Goal: Task Accomplishment & Management: Use online tool/utility

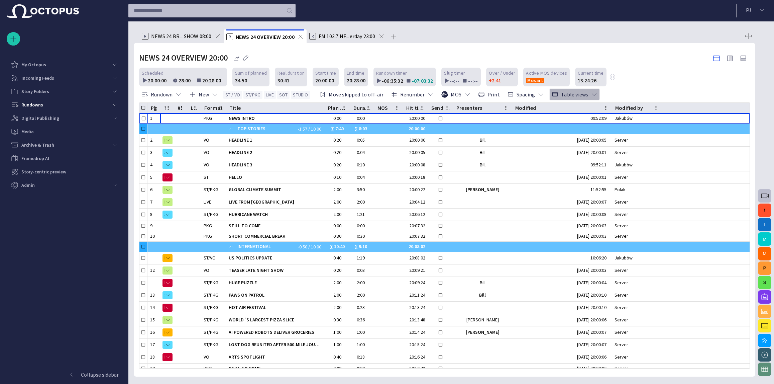
click at [591, 94] on span "button" at bounding box center [594, 94] width 7 height 7
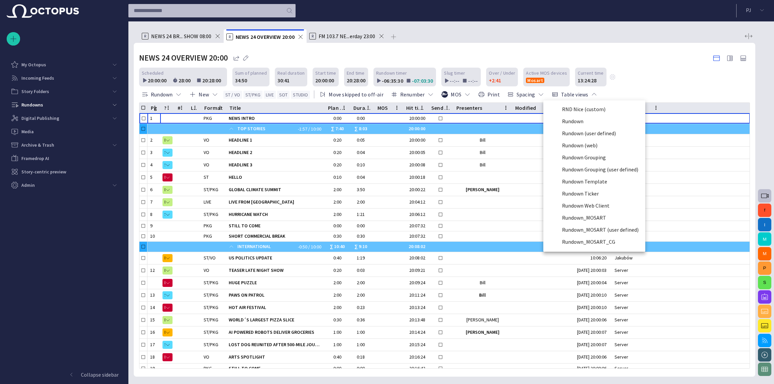
click at [612, 90] on div at bounding box center [387, 192] width 774 height 384
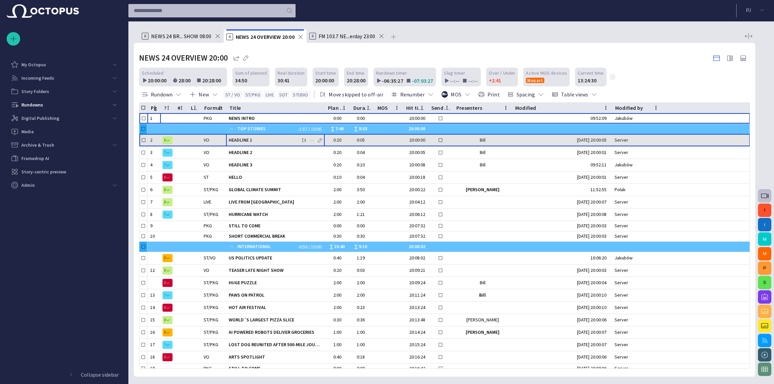
click at [280, 140] on span "HEADLINE 1" at bounding box center [275, 140] width 93 height 6
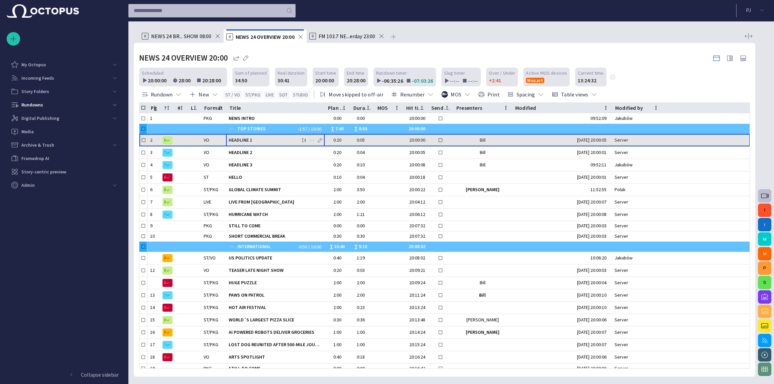
click at [276, 139] on span "HEADLINE 1" at bounding box center [275, 140] width 93 height 6
click at [277, 139] on span "HEADLINE 1" at bounding box center [275, 140] width 93 height 6
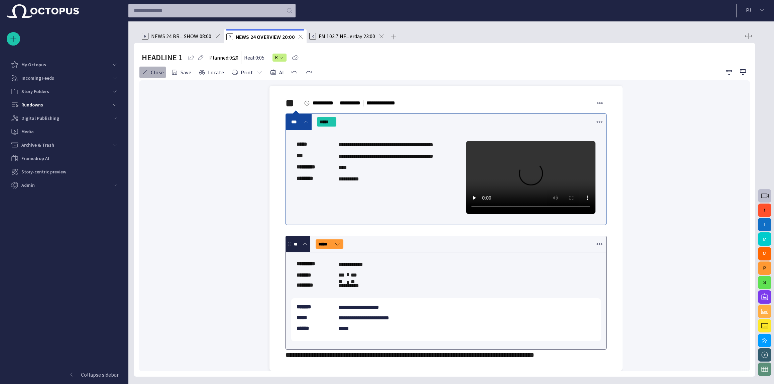
click at [151, 70] on button "Close" at bounding box center [152, 72] width 27 height 12
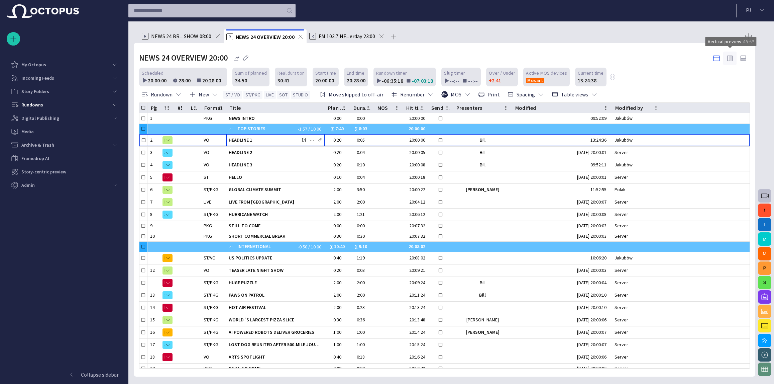
click at [727, 57] on span "button" at bounding box center [730, 58] width 8 height 8
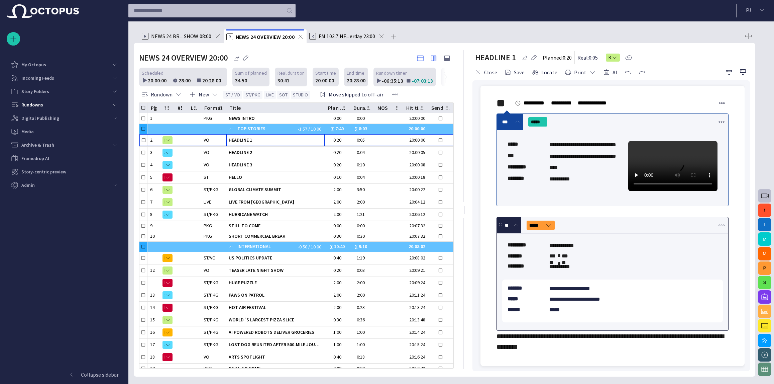
drag, startPoint x: 443, startPoint y: 208, endPoint x: 463, endPoint y: 209, distance: 20.1
click at [463, 209] on div at bounding box center [463, 210] width 3 height 8
click at [270, 141] on span "HEADLINE 1" at bounding box center [275, 140] width 93 height 6
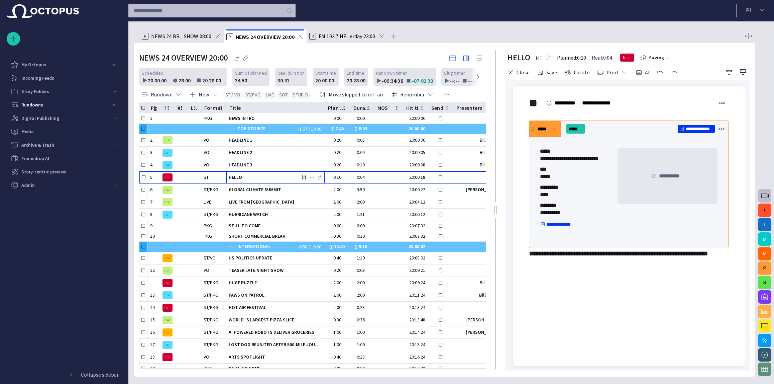
drag, startPoint x: 464, startPoint y: 213, endPoint x: 496, endPoint y: 225, distance: 34.4
click at [496, 214] on div at bounding box center [495, 210] width 3 height 8
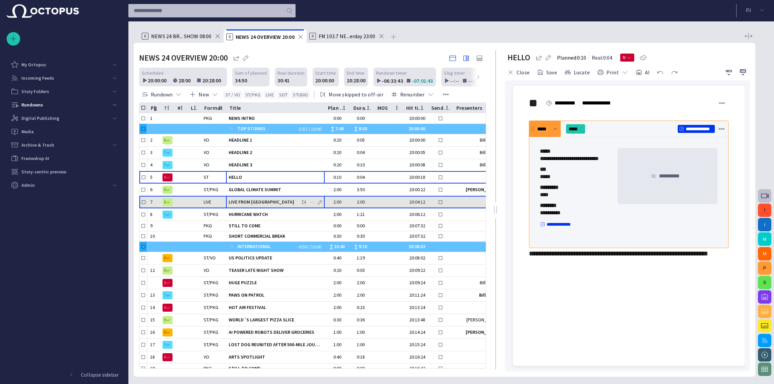
click at [262, 200] on span "LIVE FROM [GEOGRAPHIC_DATA]" at bounding box center [275, 202] width 93 height 6
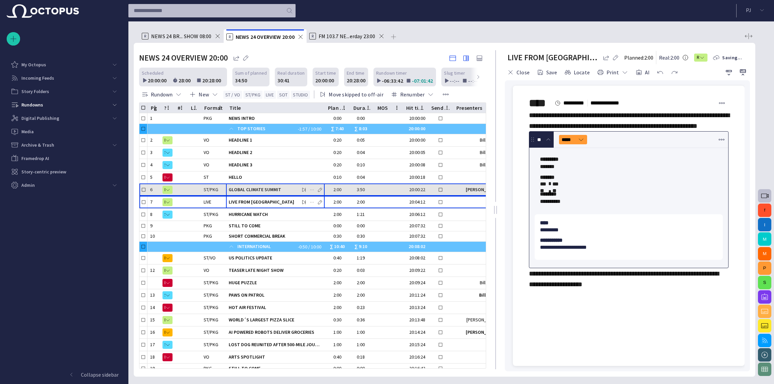
click at [270, 190] on span "GLOBAL CLIMATE SUMMIT" at bounding box center [275, 189] width 93 height 6
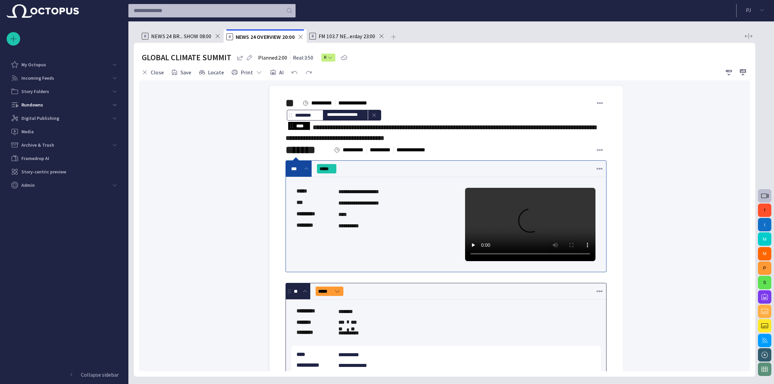
click at [601, 175] on button "button" at bounding box center [599, 168] width 13 height 13
click at [610, 210] on li "Remove clip" at bounding box center [637, 208] width 94 height 12
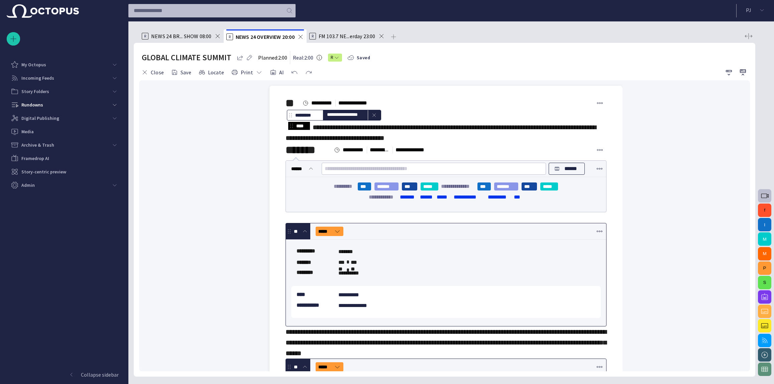
click at [441, 174] on input "text" at bounding box center [434, 168] width 218 height 11
click at [409, 190] on button "***" at bounding box center [409, 186] width 15 height 8
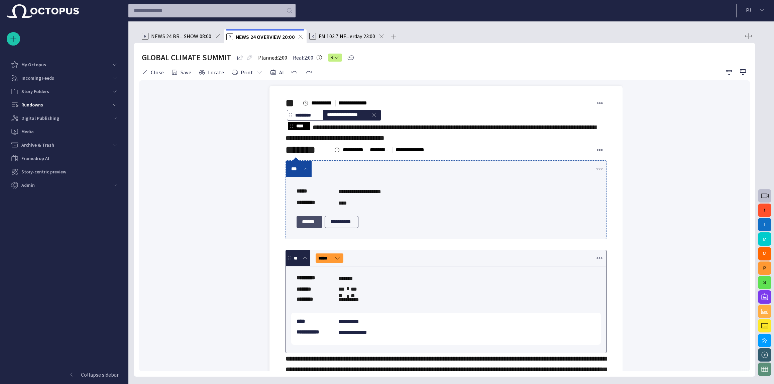
click at [308, 228] on button "******" at bounding box center [309, 222] width 25 height 12
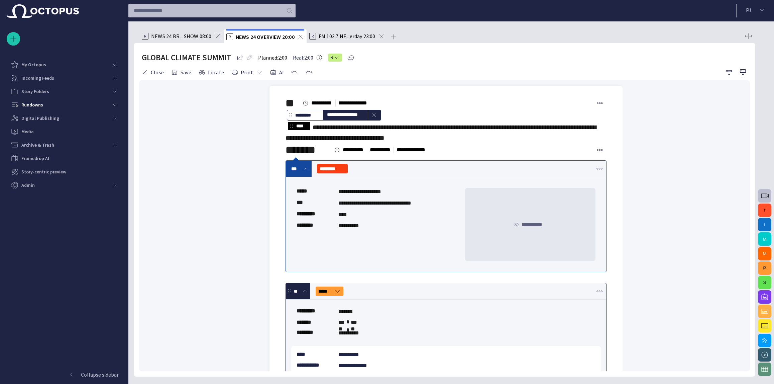
click at [604, 175] on button "button" at bounding box center [599, 168] width 13 height 13
click at [612, 209] on li "Remove clip" at bounding box center [637, 208] width 94 height 12
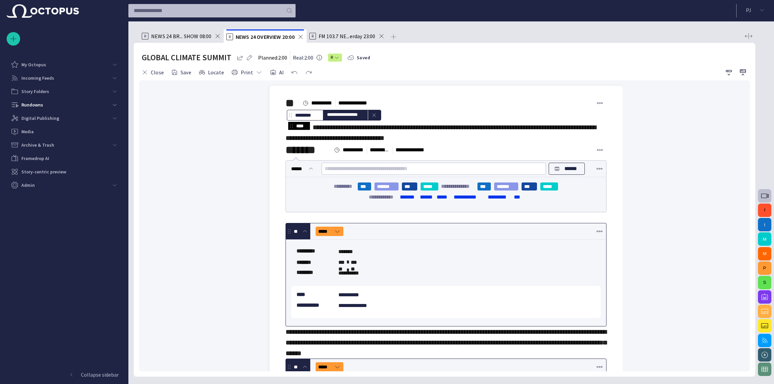
click at [394, 174] on input "text" at bounding box center [434, 168] width 218 height 11
click at [565, 173] on p "******" at bounding box center [571, 169] width 17 height 8
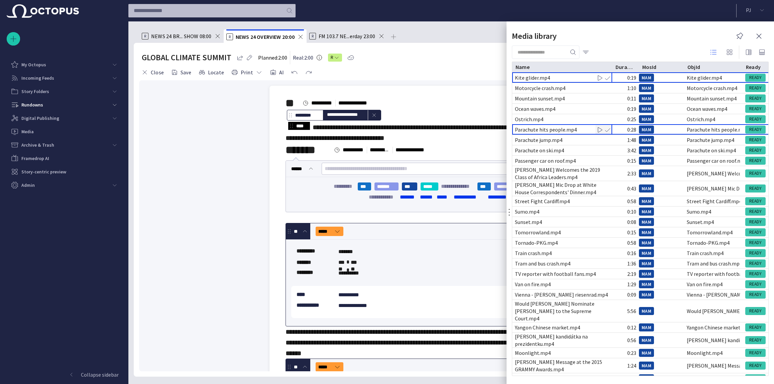
click at [562, 129] on div "Parachute hits people.mp4" at bounding box center [546, 129] width 62 height 7
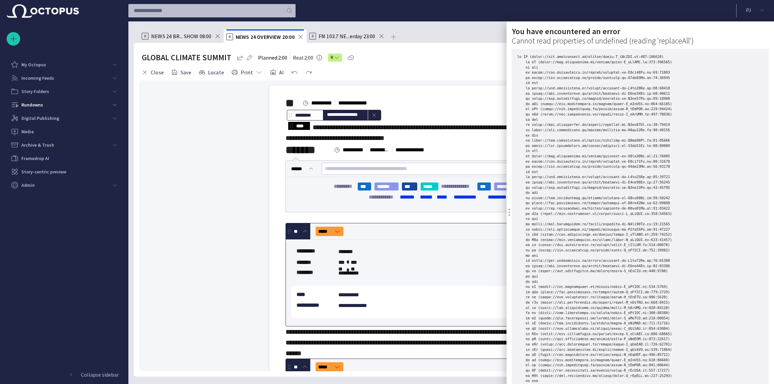
click at [490, 132] on div at bounding box center [387, 192] width 774 height 384
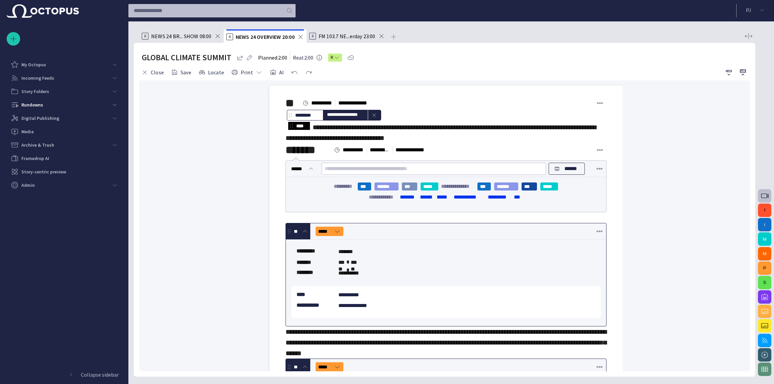
click at [411, 190] on button "***" at bounding box center [409, 186] width 15 height 8
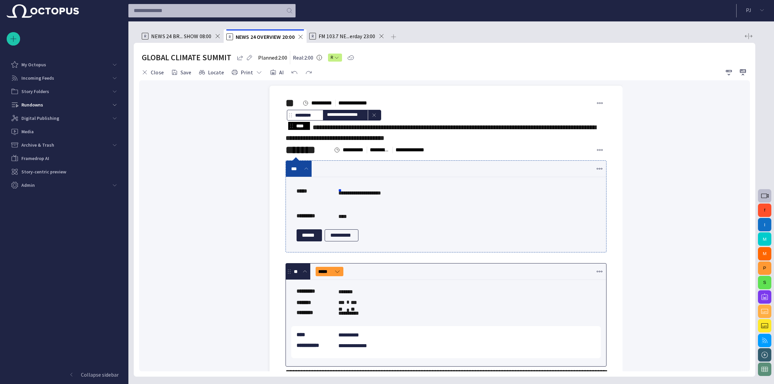
click at [392, 198] on input "**********" at bounding box center [366, 193] width 54 height 11
type input "**********"
click at [309, 236] on button "******" at bounding box center [309, 235] width 25 height 12
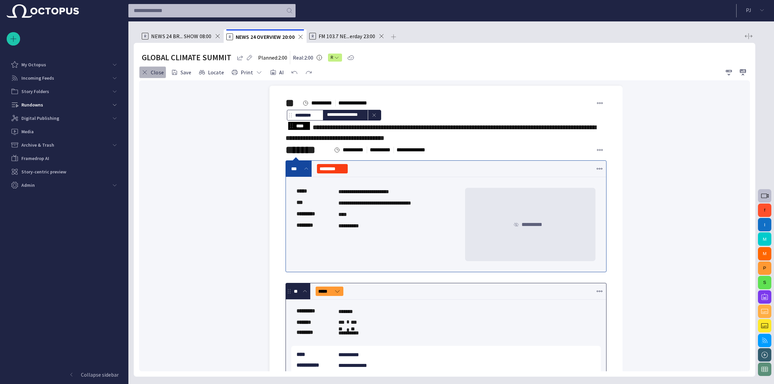
click at [158, 74] on button "Close" at bounding box center [152, 72] width 27 height 12
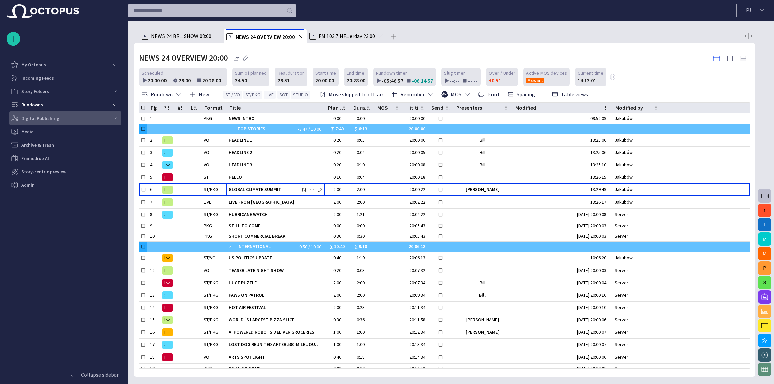
click at [55, 113] on div "Digital Publishing" at bounding box center [59, 118] width 97 height 11
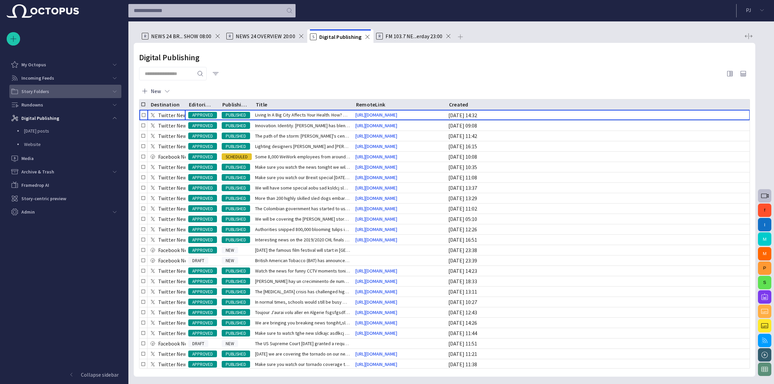
click at [110, 88] on div "main menu" at bounding box center [114, 91] width 13 height 13
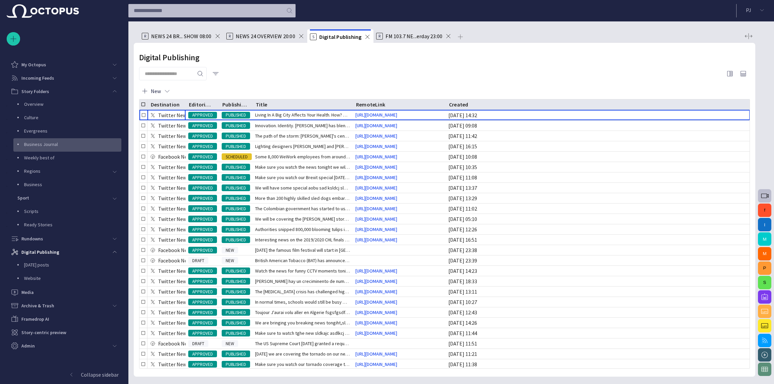
click at [88, 138] on div "Business Journal" at bounding box center [60, 144] width 95 height 13
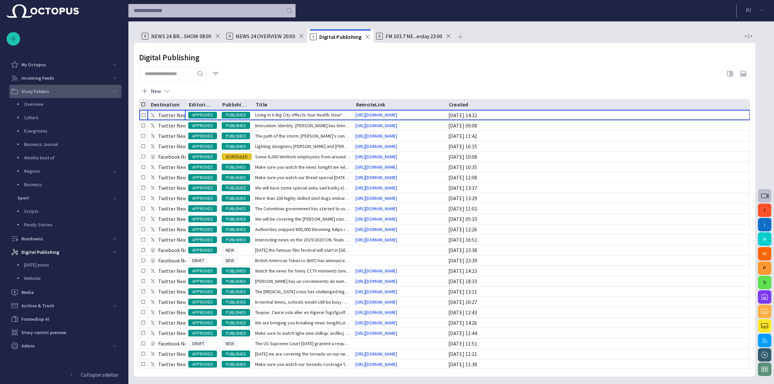
click at [111, 87] on div "main menu" at bounding box center [114, 91] width 13 height 13
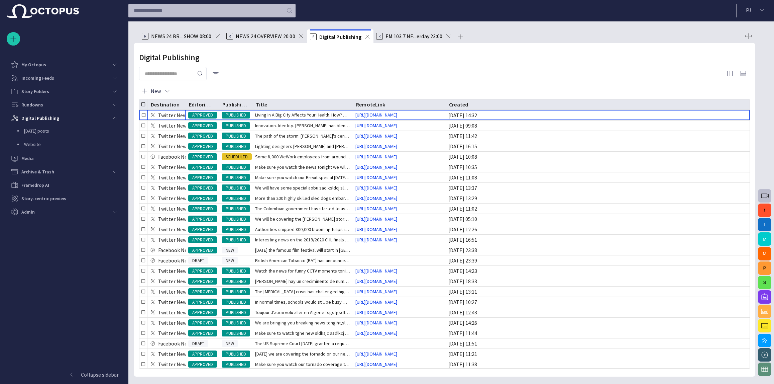
click at [366, 69] on div at bounding box center [444, 73] width 611 height 13
click at [245, 37] on span "NEWS 24 OVERVIEW 20:00" at bounding box center [266, 36] width 60 height 7
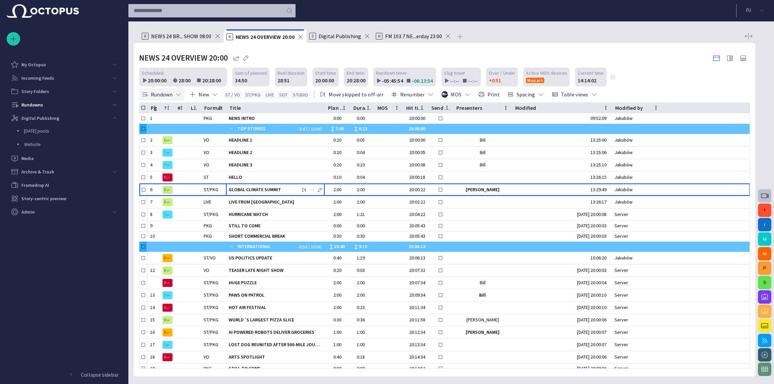
click at [151, 97] on button "Rundown" at bounding box center [161, 94] width 45 height 12
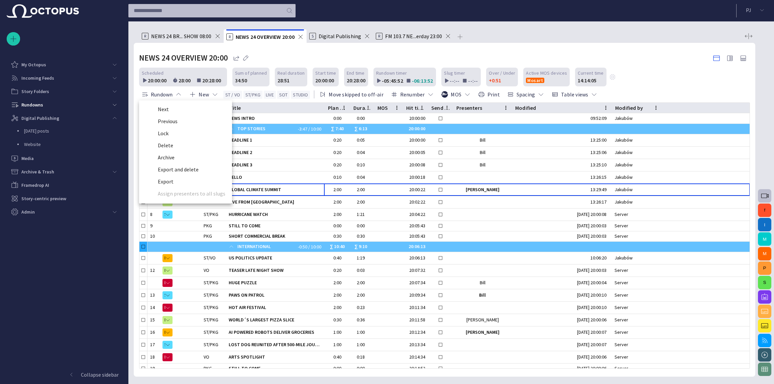
click at [179, 91] on div at bounding box center [387, 192] width 774 height 384
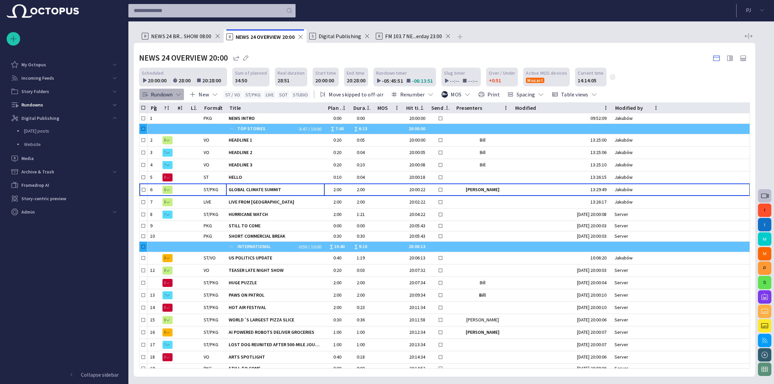
click at [158, 90] on button "Rundown" at bounding box center [161, 94] width 45 height 12
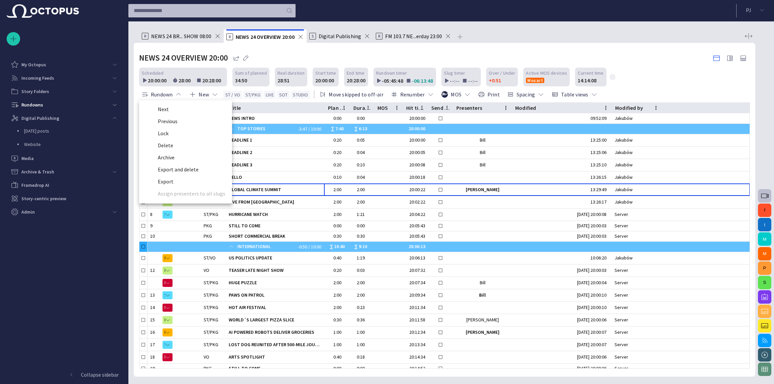
click at [121, 101] on div at bounding box center [387, 192] width 774 height 384
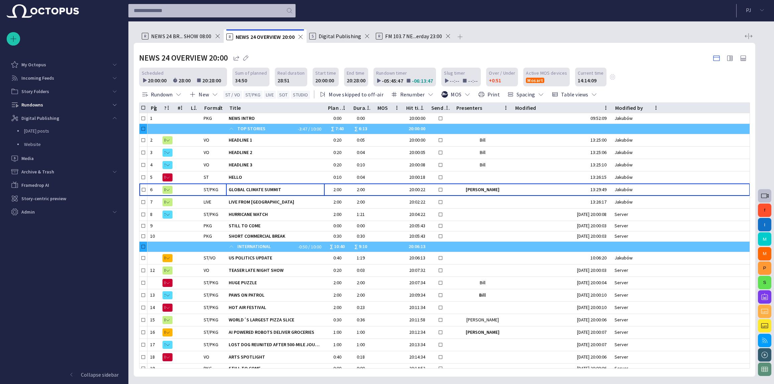
click at [125, 104] on div "Story Rundown My Octopus Incoming Feeds Story Folders Rundowns Digital Publishi…" at bounding box center [64, 192] width 128 height 384
click at [115, 102] on span "main menu" at bounding box center [114, 104] width 5 height 5
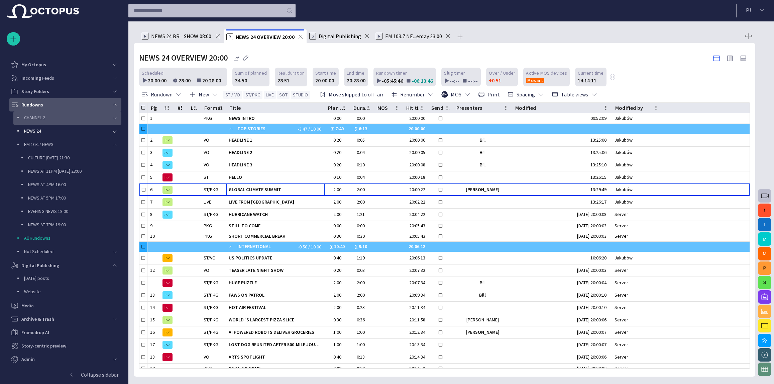
click at [116, 117] on span "main menu" at bounding box center [114, 117] width 5 height 5
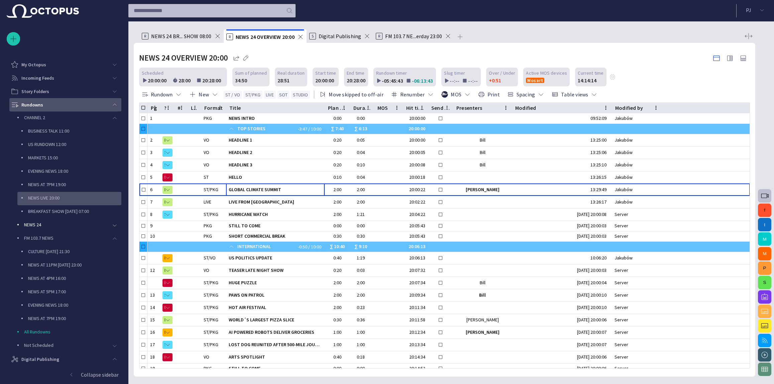
click at [77, 198] on p "NEWS LIVE 20:00" at bounding box center [74, 197] width 93 height 7
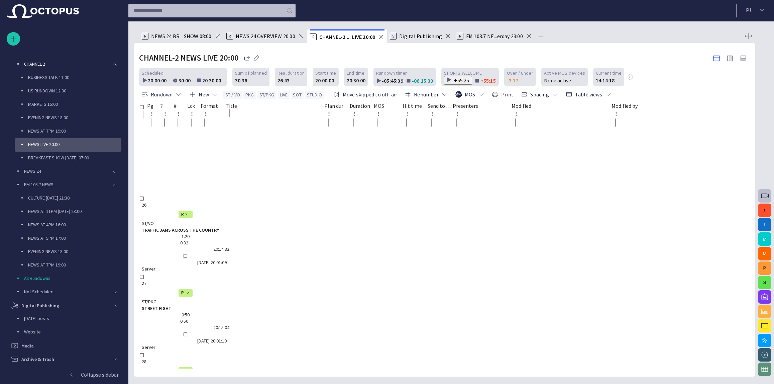
scroll to position [329, 0]
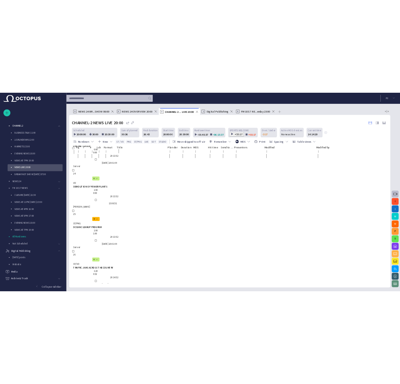
scroll to position [390, 0]
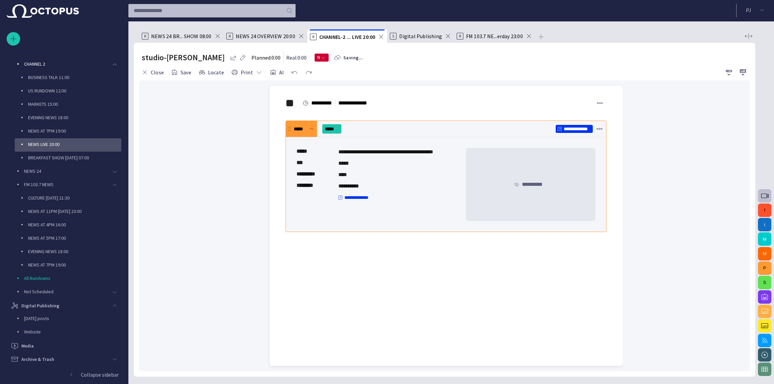
click at [439, 262] on div "**********" at bounding box center [446, 203] width 321 height 186
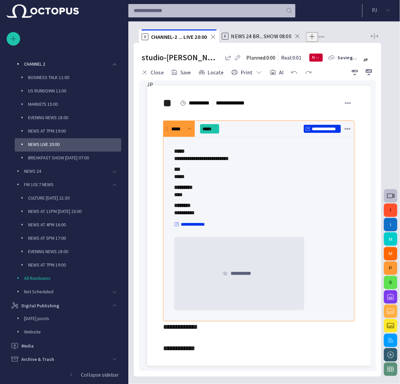
scroll to position [50, 0]
click at [193, 289] on div "**********" at bounding box center [259, 232] width 192 height 244
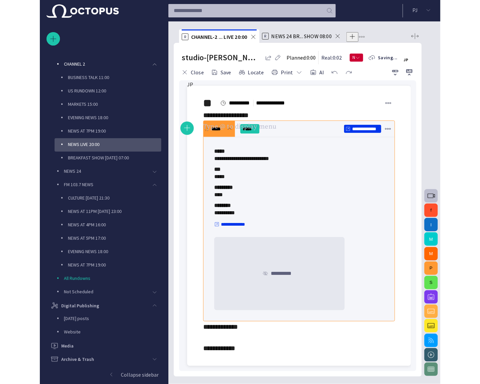
scroll to position [0, 0]
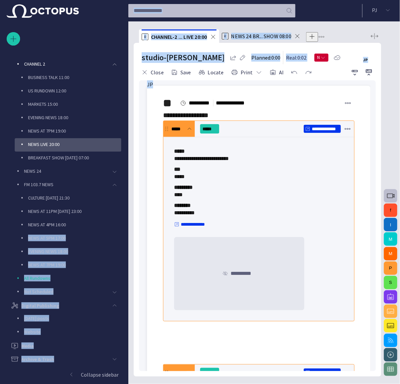
drag, startPoint x: 0, startPoint y: 234, endPoint x: -115, endPoint y: 228, distance: 115.2
click at [0, 228] on html "**********" at bounding box center [200, 192] width 400 height 384
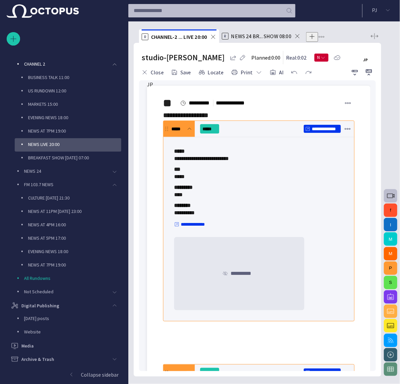
drag, startPoint x: 157, startPoint y: 234, endPoint x: 156, endPoint y: 238, distance: 4.2
